Goal: Task Accomplishment & Management: Use online tool/utility

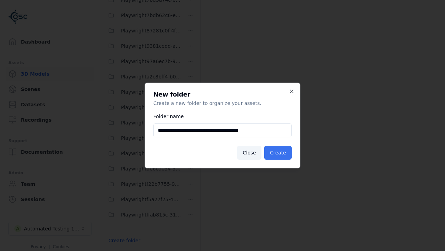
click at [279, 152] on button "Create" at bounding box center [277, 152] width 27 height 14
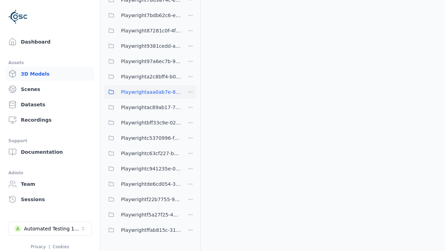
click at [143, 92] on span "Playwrightaaa0ab7e-8b4b-4e11-b577-af0a429b69ce" at bounding box center [151, 92] width 60 height 8
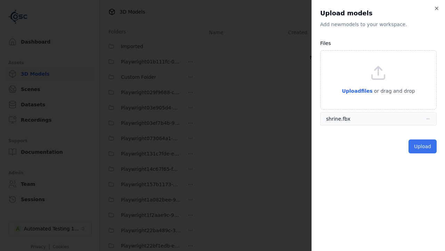
click at [424, 146] on button "Upload" at bounding box center [423, 146] width 28 height 14
